Goal: Task Accomplishment & Management: Complete application form

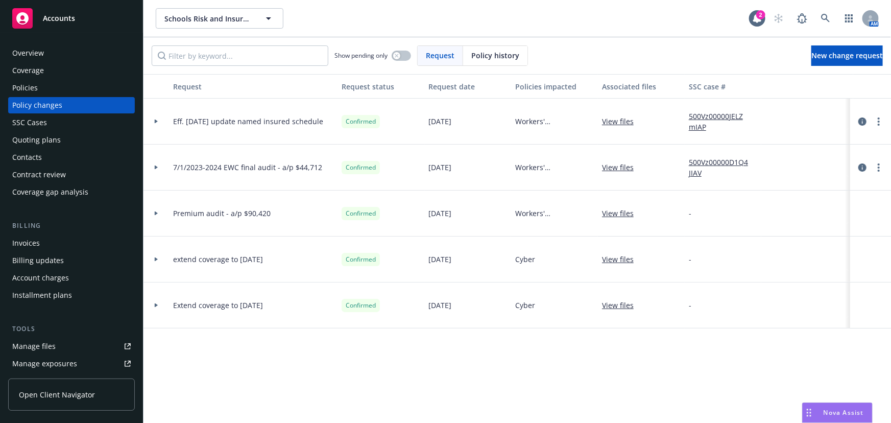
drag, startPoint x: 0, startPoint y: 0, endPoint x: 74, endPoint y: 16, distance: 75.2
click at [74, 16] on span "Accounts" at bounding box center [59, 18] width 32 height 8
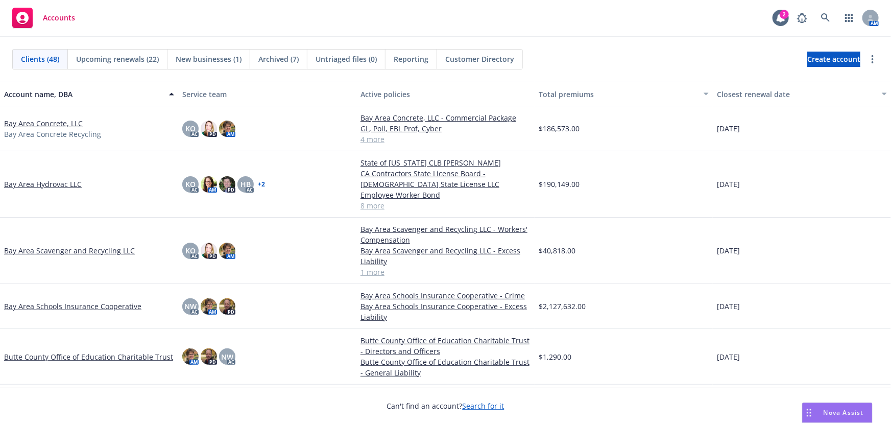
click at [213, 58] on span "New businesses (1)" at bounding box center [209, 59] width 66 height 11
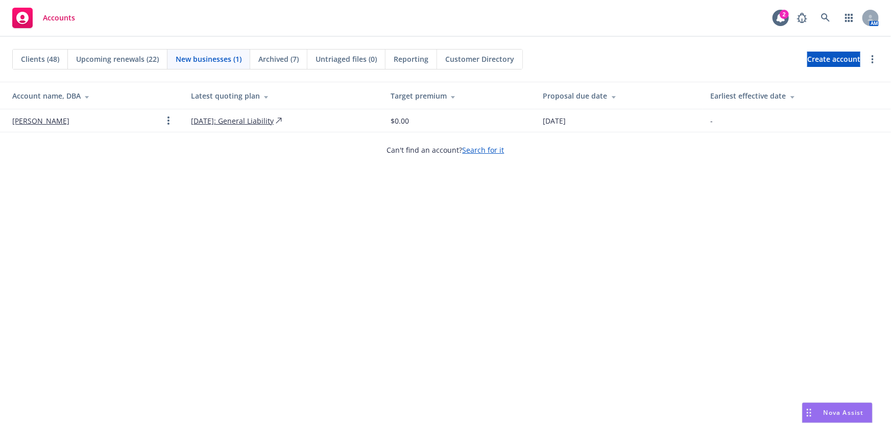
click at [40, 117] on link "[PERSON_NAME]" at bounding box center [40, 120] width 57 height 11
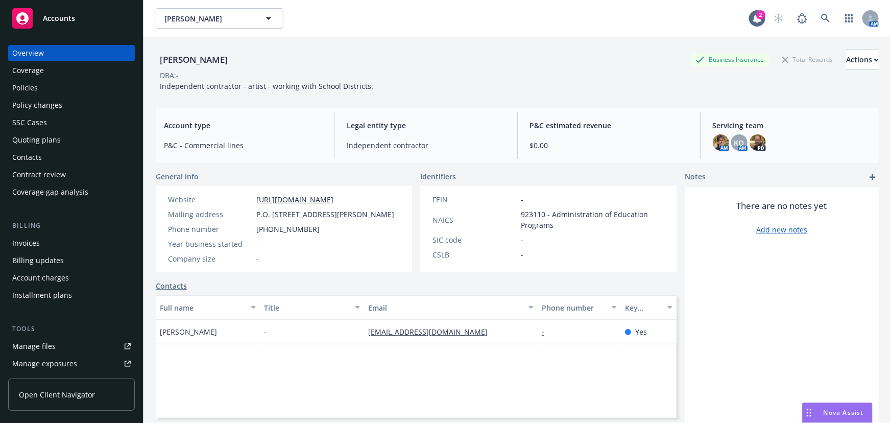
click at [44, 137] on div "Quoting plans" at bounding box center [36, 140] width 48 height 16
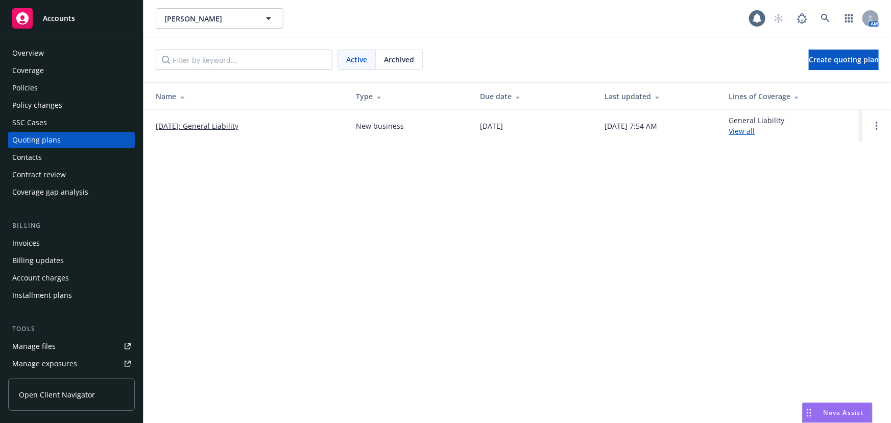
click at [202, 123] on link "[DATE]: General Liability" at bounding box center [197, 125] width 83 height 11
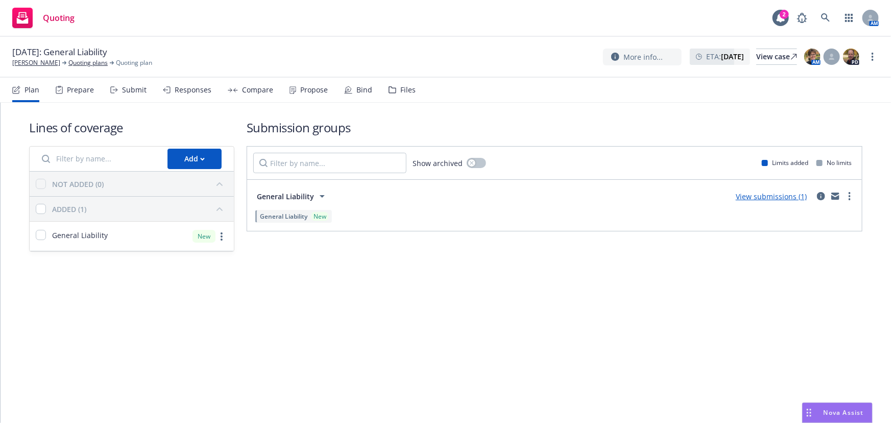
click at [763, 196] on link "View submissions (1)" at bounding box center [771, 196] width 71 height 10
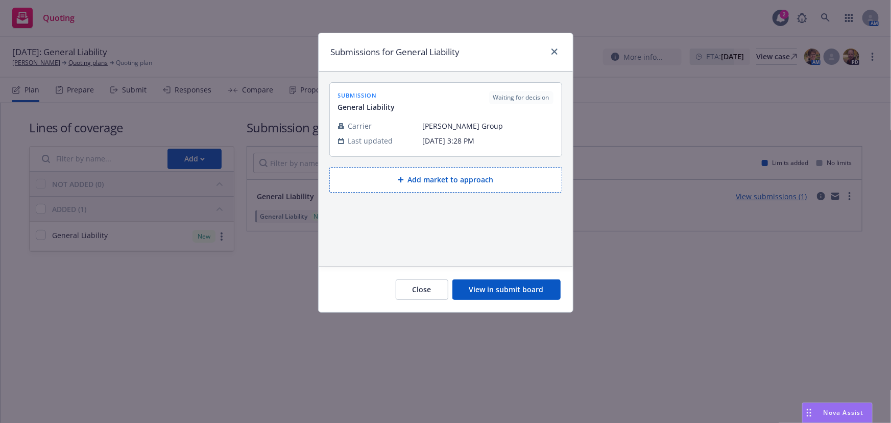
click at [525, 284] on button "View in submit board" at bounding box center [506, 289] width 108 height 20
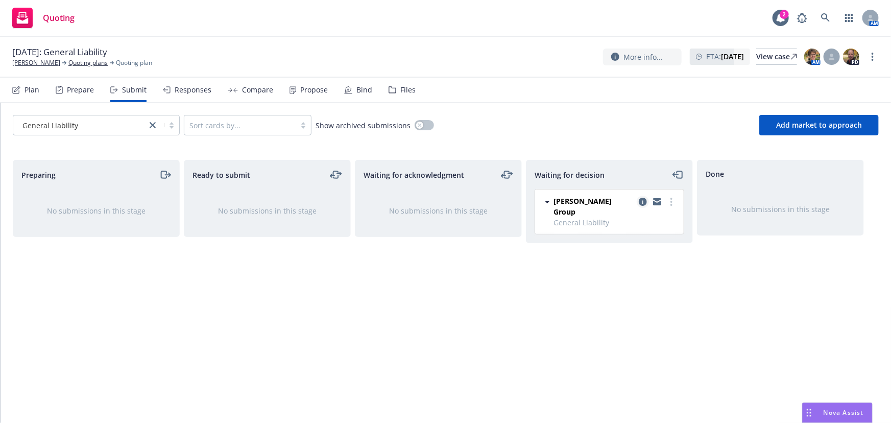
click at [641, 202] on icon "copy logging email" at bounding box center [643, 202] width 8 height 8
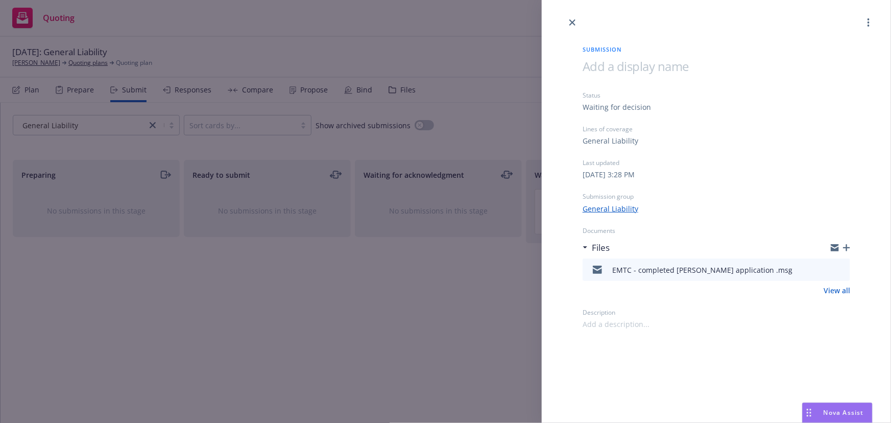
click at [841, 269] on icon "preview file" at bounding box center [840, 268] width 9 height 7
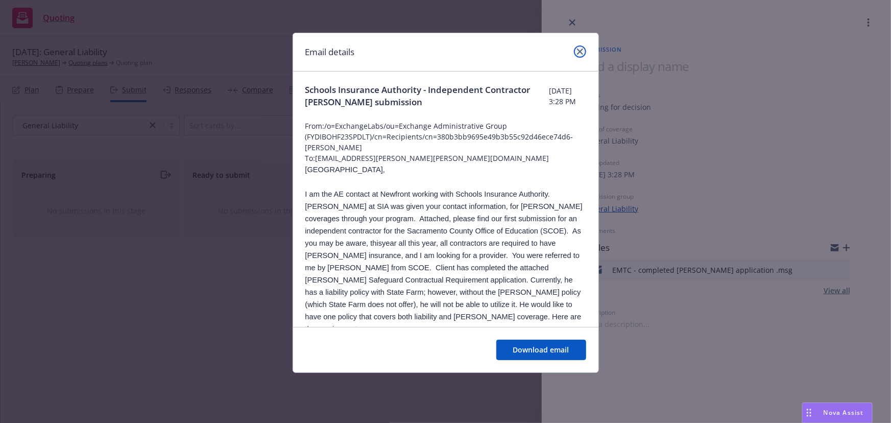
click at [578, 51] on icon "close" at bounding box center [580, 51] width 6 height 6
